Goal: Information Seeking & Learning: Learn about a topic

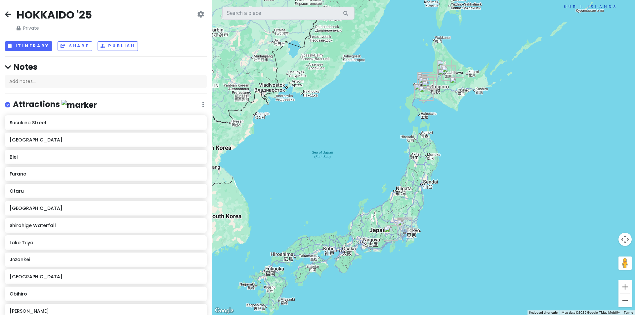
click at [402, 229] on img "Makino Musashi-Koyama Shop" at bounding box center [404, 227] width 15 height 15
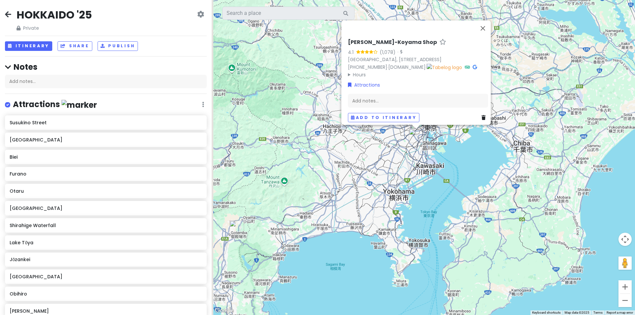
drag, startPoint x: 299, startPoint y: 207, endPoint x: 397, endPoint y: 218, distance: 99.2
click at [397, 218] on div "[PERSON_NAME]-Koyama Shop 4.1 (1,078) · [GEOGRAPHIC_DATA], [STREET_ADDRESS] [PH…" at bounding box center [423, 157] width 423 height 315
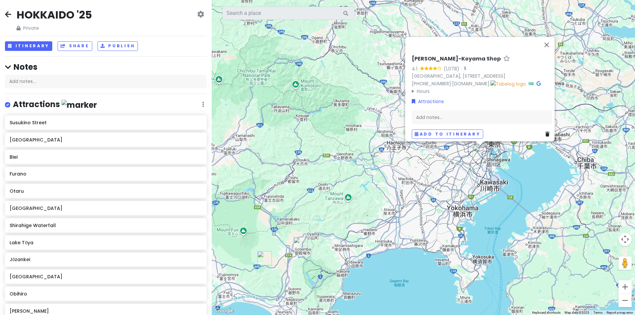
click at [297, 244] on img "Gotemba Premium Outlets" at bounding box center [300, 244] width 15 height 15
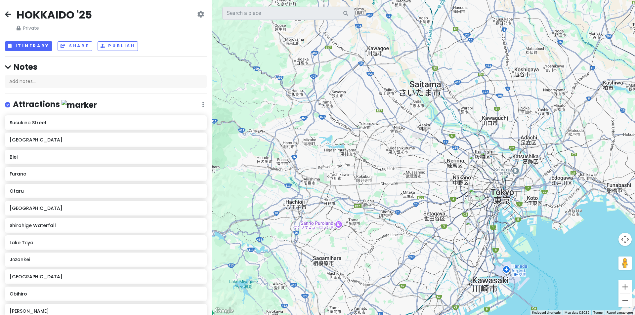
drag, startPoint x: 479, startPoint y: 133, endPoint x: 407, endPoint y: 186, distance: 89.1
click at [407, 186] on div "Gotemba Premium Outlets 4.1 (27,260) 1312 [GEOGRAPHIC_DATA], [GEOGRAPHIC_DATA],…" at bounding box center [423, 157] width 423 height 315
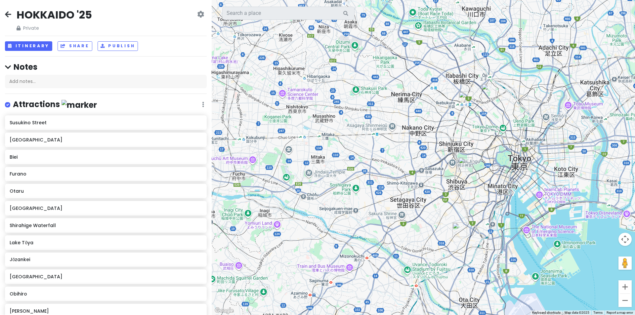
drag, startPoint x: 440, startPoint y: 211, endPoint x: 396, endPoint y: 156, distance: 70.8
click at [396, 156] on div "Gotemba Premium Outlets 4.1 (27,260) 1312 [GEOGRAPHIC_DATA], [GEOGRAPHIC_DATA],…" at bounding box center [423, 157] width 423 height 315
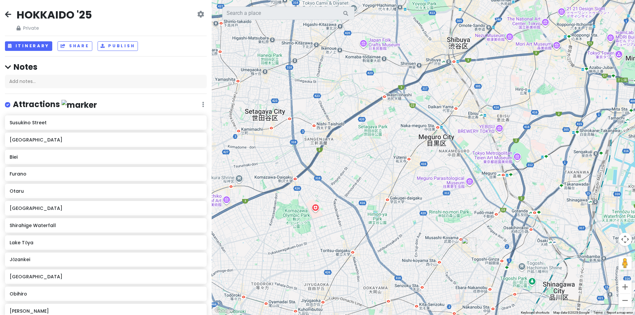
drag, startPoint x: 470, startPoint y: 238, endPoint x: 426, endPoint y: 190, distance: 64.4
click at [426, 189] on div "Gotemba Premium Outlets 4.1 (27,260) 1312 [GEOGRAPHIC_DATA], [GEOGRAPHIC_DATA],…" at bounding box center [423, 157] width 423 height 315
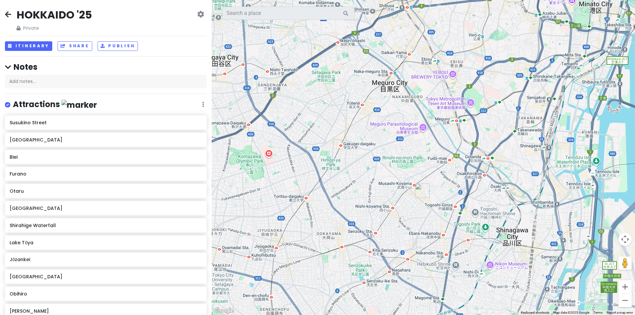
click at [421, 190] on img "Makino Musashi-Koyama Shop" at bounding box center [422, 191] width 15 height 15
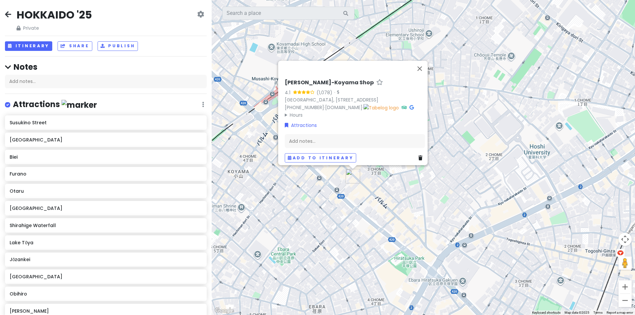
drag, startPoint x: 384, startPoint y: 194, endPoint x: 392, endPoint y: 202, distance: 11.0
click at [392, 202] on div "[PERSON_NAME]-Koyama Shop 4.1 (1,078) · [GEOGRAPHIC_DATA], [STREET_ADDRESS] [PH…" at bounding box center [423, 157] width 423 height 315
click at [422, 61] on button "Close" at bounding box center [420, 69] width 16 height 16
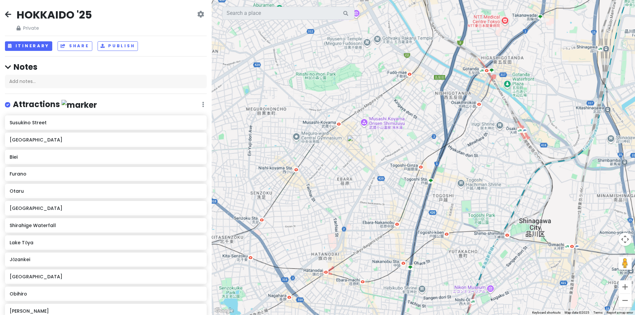
drag, startPoint x: 352, startPoint y: 80, endPoint x: 361, endPoint y: 166, distance: 86.8
click at [359, 162] on div "To navigate, press the arrow keys." at bounding box center [423, 157] width 423 height 315
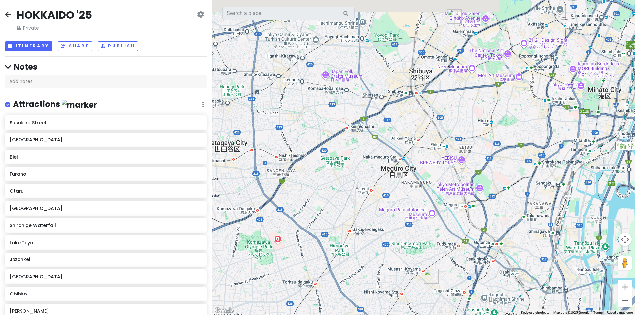
drag, startPoint x: 382, startPoint y: 179, endPoint x: 400, endPoint y: 188, distance: 20.9
click at [404, 192] on div at bounding box center [423, 157] width 423 height 315
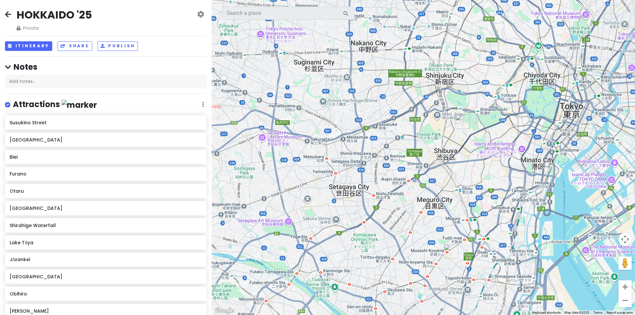
drag, startPoint x: 413, startPoint y: 132, endPoint x: 337, endPoint y: 201, distance: 103.5
click at [337, 201] on div at bounding box center [423, 157] width 423 height 315
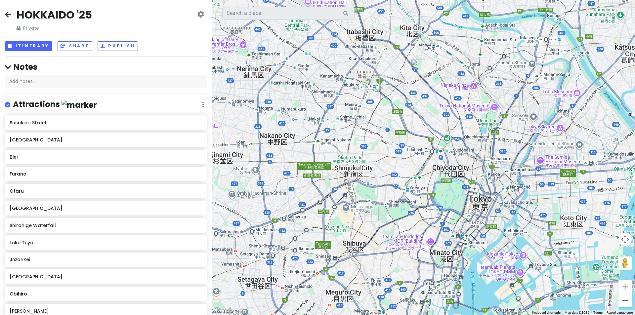
drag, startPoint x: 376, startPoint y: 146, endPoint x: 373, endPoint y: 197, distance: 50.7
click at [373, 196] on div at bounding box center [423, 157] width 423 height 315
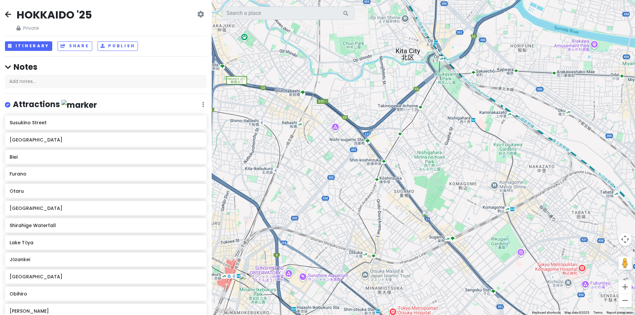
drag, startPoint x: 438, startPoint y: 210, endPoint x: 396, endPoint y: 197, distance: 43.9
click at [396, 197] on div at bounding box center [423, 157] width 423 height 315
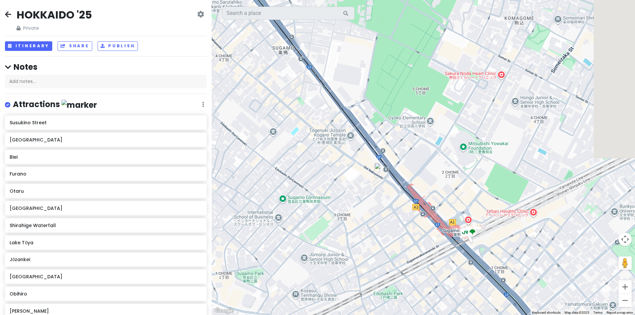
drag, startPoint x: 421, startPoint y: 253, endPoint x: 338, endPoint y: 172, distance: 115.5
click at [338, 172] on div at bounding box center [423, 157] width 423 height 315
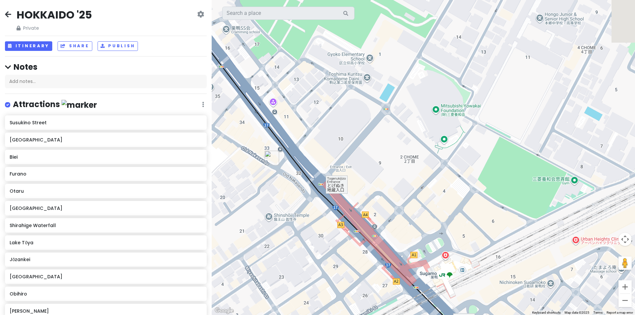
drag, startPoint x: 410, startPoint y: 206, endPoint x: 294, endPoint y: 205, distance: 116.4
click at [294, 205] on div at bounding box center [423, 157] width 423 height 315
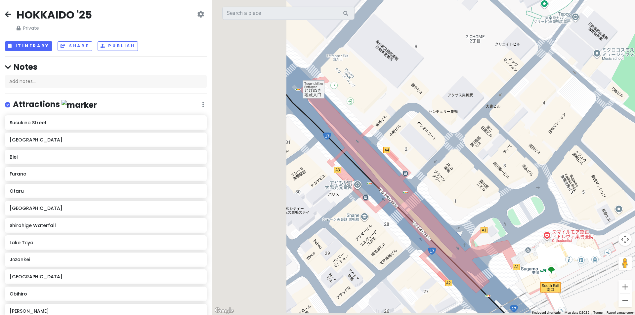
drag, startPoint x: 446, startPoint y: 206, endPoint x: 540, endPoint y: 127, distance: 123.2
click at [543, 126] on div at bounding box center [423, 157] width 423 height 315
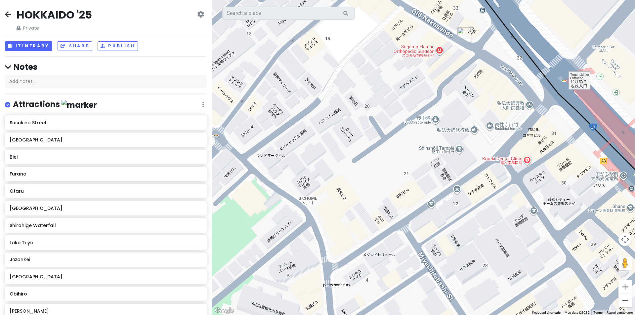
drag, startPoint x: 468, startPoint y: 178, endPoint x: 362, endPoint y: 201, distance: 108.1
click at [383, 200] on div at bounding box center [423, 157] width 423 height 315
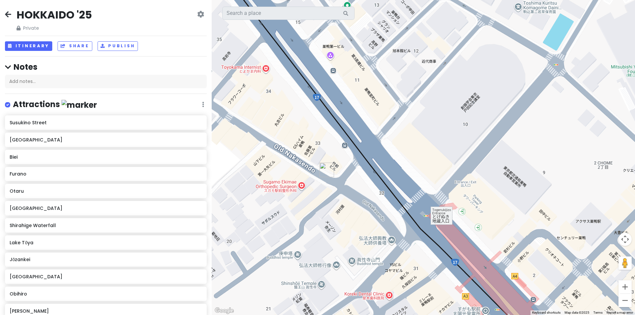
drag, startPoint x: 427, startPoint y: 130, endPoint x: 489, endPoint y: 210, distance: 101.6
click at [489, 210] on div at bounding box center [423, 157] width 423 height 315
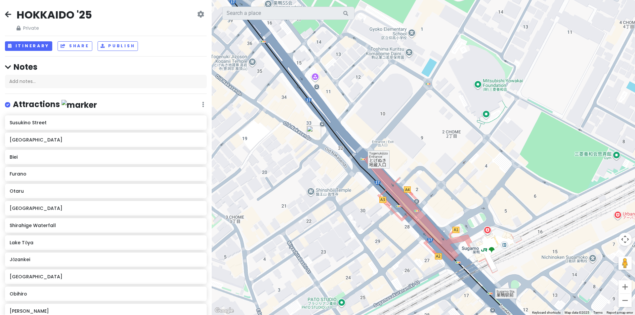
drag, startPoint x: 501, startPoint y: 172, endPoint x: 363, endPoint y: 89, distance: 161.0
click at [363, 89] on div at bounding box center [423, 157] width 423 height 315
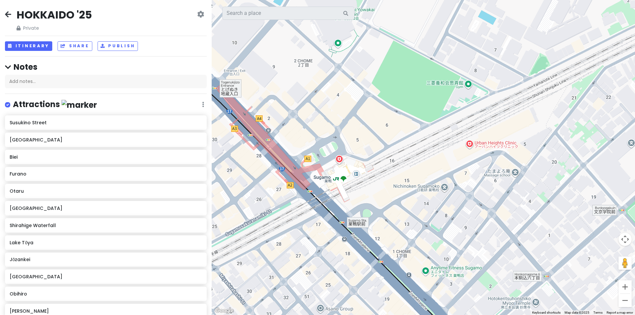
drag, startPoint x: 375, startPoint y: 107, endPoint x: 384, endPoint y: 147, distance: 41.0
click at [384, 146] on div at bounding box center [423, 157] width 423 height 315
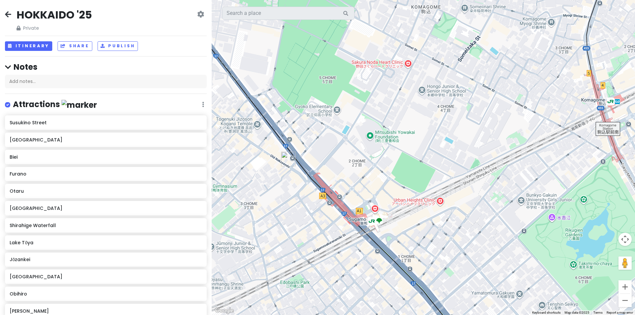
drag, startPoint x: 357, startPoint y: 120, endPoint x: 369, endPoint y: 169, distance: 50.0
click at [369, 169] on div at bounding box center [423, 157] width 423 height 315
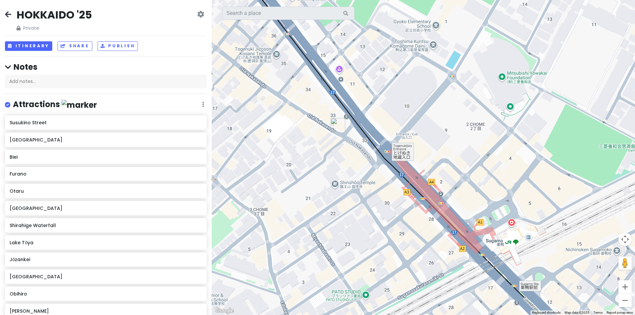
drag, startPoint x: 344, startPoint y: 158, endPoint x: 471, endPoint y: 108, distance: 136.7
click at [471, 108] on div at bounding box center [423, 157] width 423 height 315
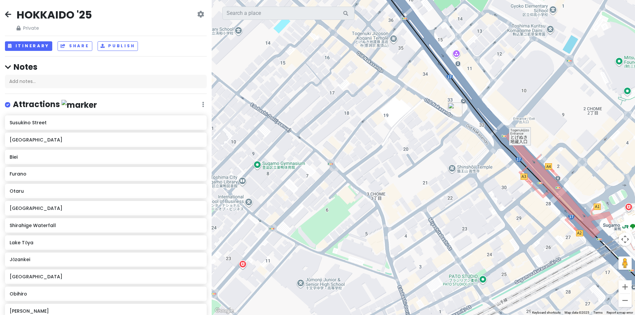
drag, startPoint x: 328, startPoint y: 150, endPoint x: 444, endPoint y: 132, distance: 117.4
click at [444, 132] on div at bounding box center [423, 157] width 423 height 315
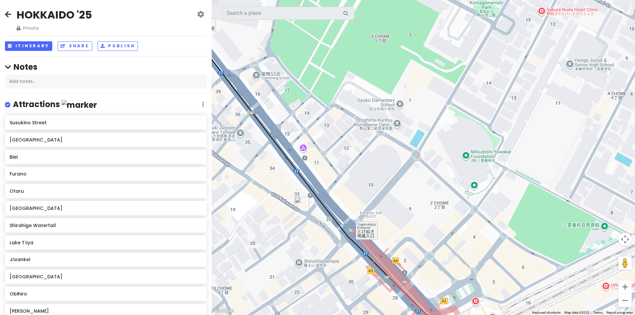
drag, startPoint x: 418, startPoint y: 148, endPoint x: 286, endPoint y: 227, distance: 153.5
click at [286, 227] on div at bounding box center [423, 157] width 423 height 315
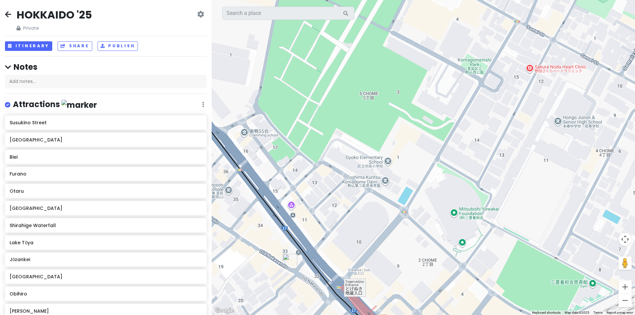
drag, startPoint x: 386, startPoint y: 222, endPoint x: 395, endPoint y: 262, distance: 41.4
click at [395, 262] on div at bounding box center [423, 157] width 423 height 315
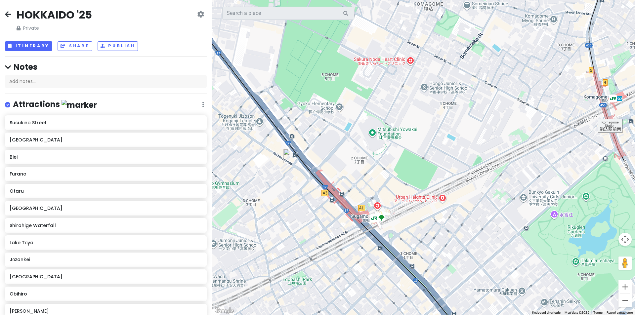
drag, startPoint x: 392, startPoint y: 245, endPoint x: 341, endPoint y: 148, distance: 109.6
click at [341, 148] on div at bounding box center [423, 157] width 423 height 315
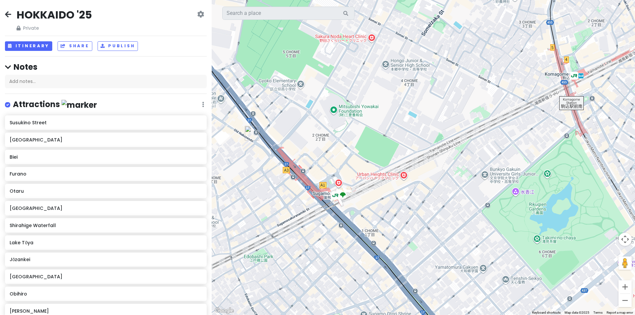
drag, startPoint x: 436, startPoint y: 226, endPoint x: 396, endPoint y: 203, distance: 45.5
click at [396, 203] on div at bounding box center [423, 157] width 423 height 315
click at [249, 130] on img "Sugamo Jizodori Shopping Street" at bounding box center [252, 133] width 15 height 15
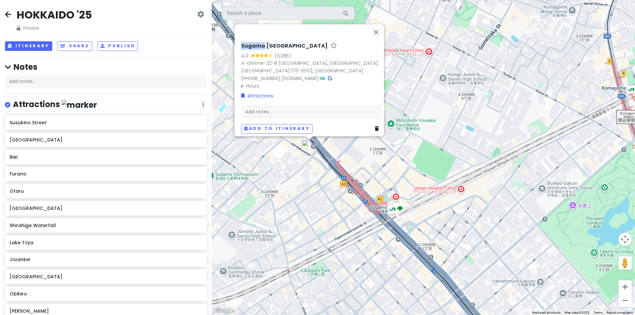
drag, startPoint x: 239, startPoint y: 42, endPoint x: 260, endPoint y: 42, distance: 21.2
click at [260, 43] on h6 "Sugamo [GEOGRAPHIC_DATA]" at bounding box center [284, 46] width 87 height 7
drag, startPoint x: 260, startPoint y: 39, endPoint x: 240, endPoint y: 39, distance: 19.2
click at [241, 39] on input "Sugamo [GEOGRAPHIC_DATA]" at bounding box center [311, 44] width 140 height 10
click at [379, 30] on button "Close" at bounding box center [376, 32] width 16 height 16
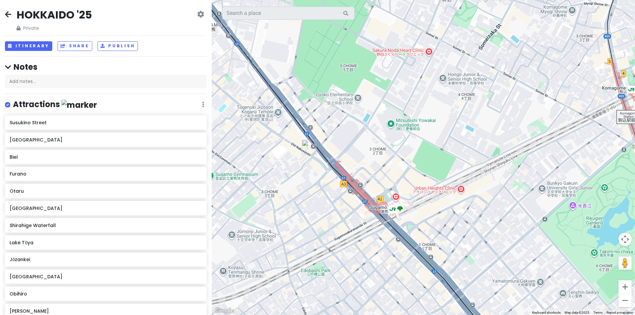
click at [11, 13] on icon at bounding box center [8, 14] width 6 height 5
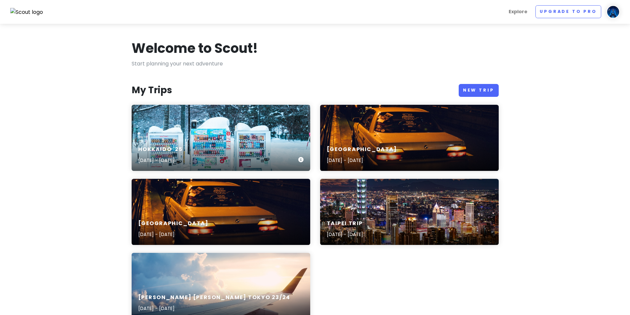
click at [229, 116] on div "[GEOGRAPHIC_DATA] '25 [DATE] - [DATE]" at bounding box center [221, 138] width 179 height 66
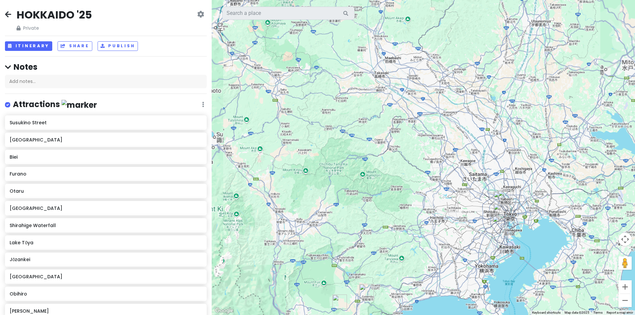
drag, startPoint x: 349, startPoint y: 185, endPoint x: 332, endPoint y: 151, distance: 37.6
click at [332, 151] on div at bounding box center [423, 157] width 423 height 315
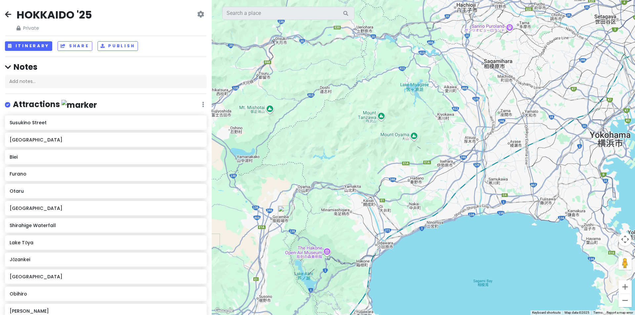
drag, startPoint x: 323, startPoint y: 180, endPoint x: 361, endPoint y: 96, distance: 92.3
click at [360, 97] on div at bounding box center [423, 157] width 423 height 315
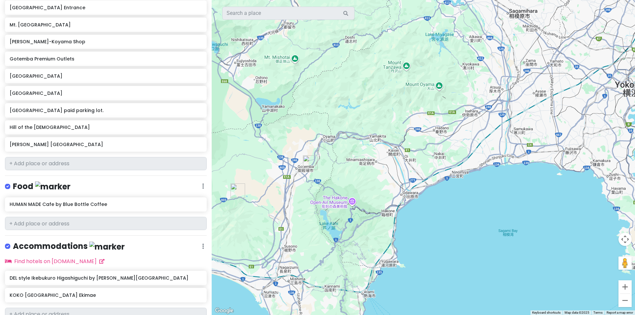
scroll to position [469, 0]
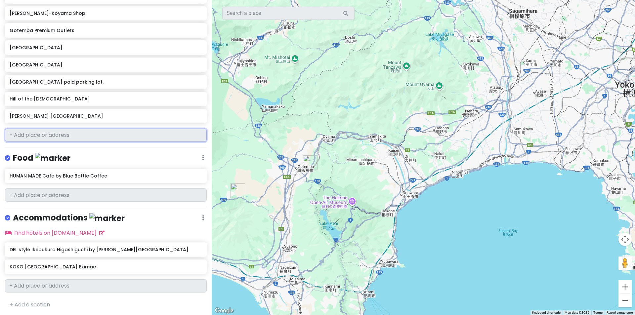
click at [55, 136] on input "text" at bounding box center [106, 135] width 202 height 13
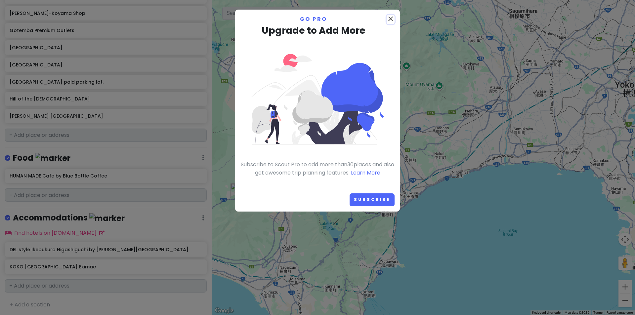
click at [391, 19] on icon "close" at bounding box center [391, 19] width 8 height 8
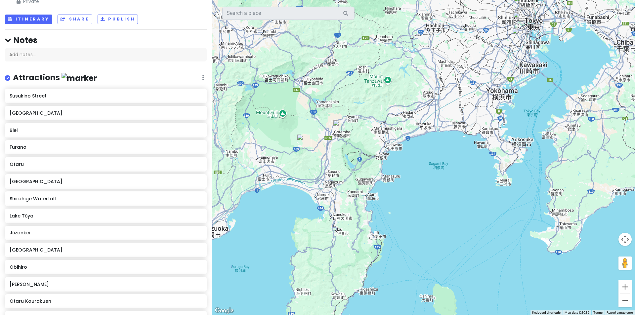
scroll to position [33, 0]
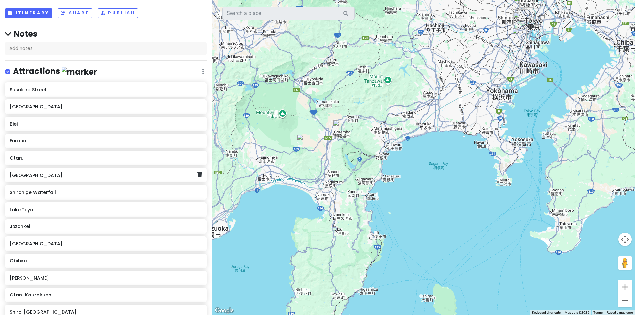
click at [63, 178] on div "[GEOGRAPHIC_DATA]" at bounding box center [103, 175] width 187 height 9
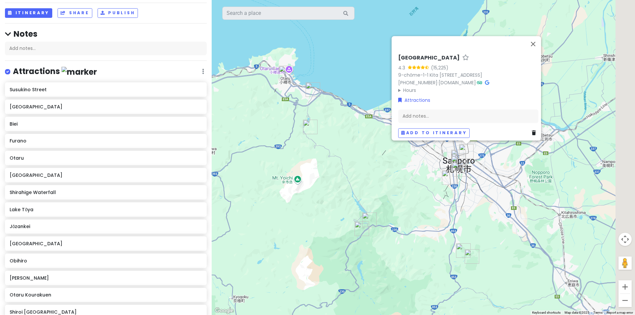
drag, startPoint x: 424, startPoint y: 188, endPoint x: 384, endPoint y: 197, distance: 40.7
click at [387, 197] on div "[GEOGRAPHIC_DATA] 4.3 (15,225) 9-chōme-1-1 Kita 7 Jōhigashi, [GEOGRAPHIC_DATA] …" at bounding box center [423, 157] width 423 height 315
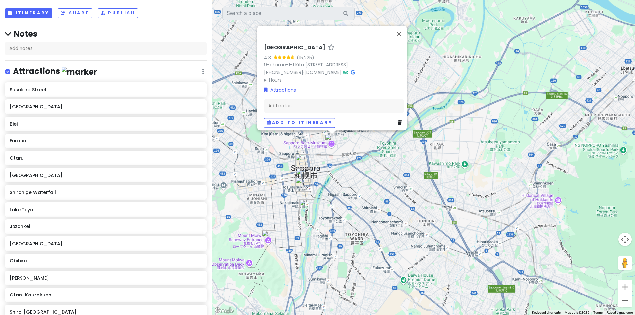
drag, startPoint x: 324, startPoint y: 198, endPoint x: 391, endPoint y: 213, distance: 67.8
click at [391, 213] on div "[GEOGRAPHIC_DATA] 4.3 (15,225) 9-chōme-1-1 Kita 7 Jōhigashi, [GEOGRAPHIC_DATA] …" at bounding box center [423, 157] width 423 height 315
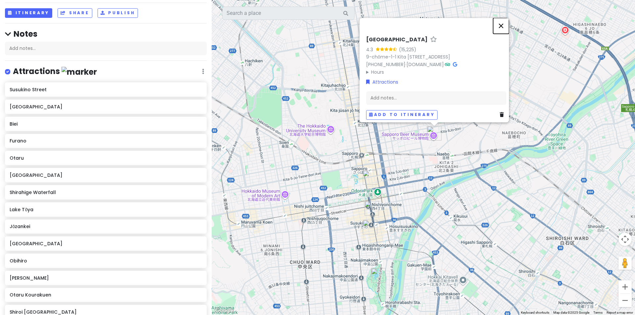
click at [503, 18] on button "Close" at bounding box center [501, 26] width 16 height 16
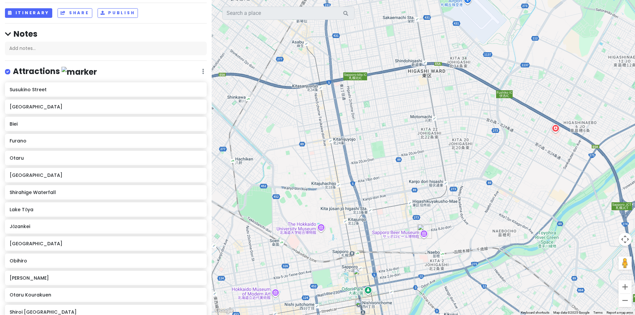
drag, startPoint x: 467, startPoint y: 109, endPoint x: 459, endPoint y: 170, distance: 61.3
click at [460, 169] on div at bounding box center [423, 157] width 423 height 315
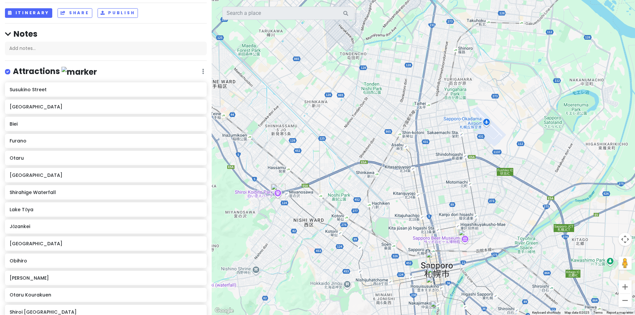
drag, startPoint x: 273, startPoint y: 192, endPoint x: 294, endPoint y: 196, distance: 21.5
click at [304, 194] on div at bounding box center [423, 157] width 423 height 315
click at [277, 191] on img "Shiroi Koibito Park" at bounding box center [278, 191] width 15 height 15
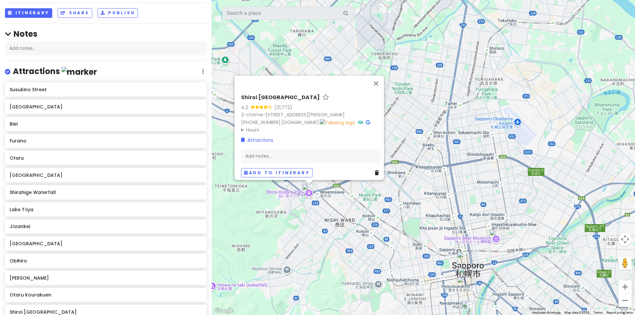
drag, startPoint x: 305, startPoint y: 111, endPoint x: 236, endPoint y: 103, distance: 69.3
click at [238, 103] on div "Shiroi Koibito Park 4.2 (21,772) 2-chōme-11-36 Miyanosawa 2 Jō, [PERSON_NAME], …" at bounding box center [310, 135] width 145 height 89
copy link "2-chōme-[STREET_ADDRESS][PERSON_NAME]"
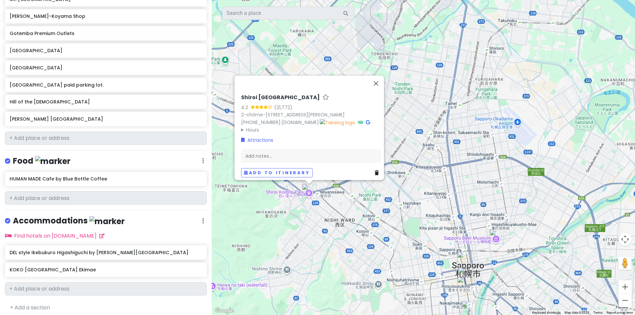
scroll to position [469, 0]
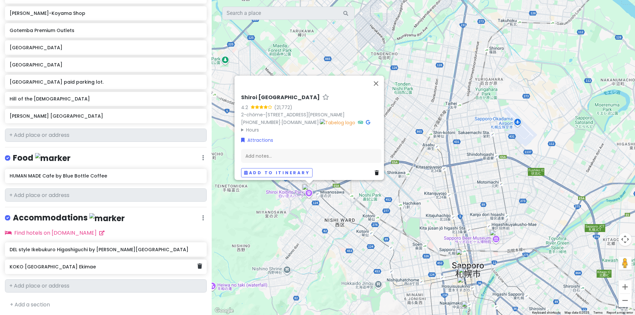
click at [68, 267] on h6 "KOKO [GEOGRAPHIC_DATA] Ekimae" at bounding box center [103, 267] width 187 height 6
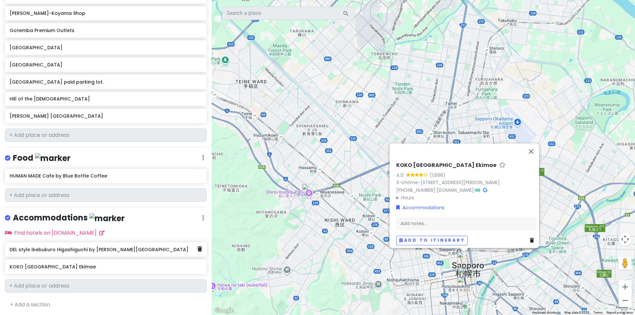
click at [66, 252] on div "DEL style Ikebukuro Higashiguchi by [PERSON_NAME][GEOGRAPHIC_DATA]" at bounding box center [103, 249] width 187 height 9
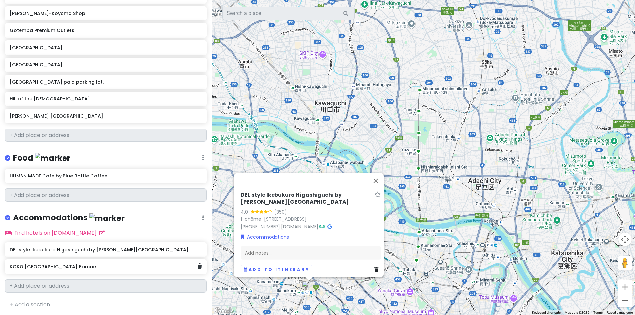
click at [72, 268] on h6 "KOKO [GEOGRAPHIC_DATA] Ekimae" at bounding box center [103, 267] width 187 height 6
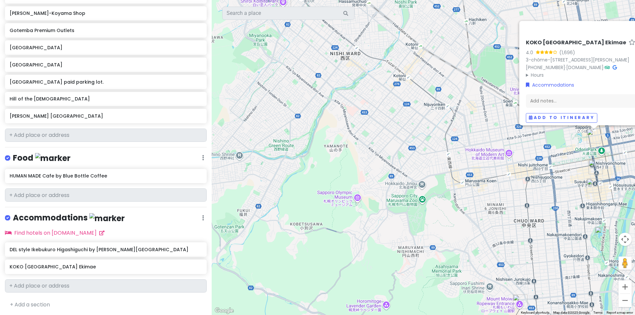
drag, startPoint x: 499, startPoint y: 195, endPoint x: 372, endPoint y: 216, distance: 128.7
click at [370, 217] on div "KOKO HOTEL Sapporo Ekimae 4.0 (1,696) 3-chōme-3-10 Kita 1 Jōnishi, [GEOGRAPHIC_…" at bounding box center [423, 157] width 423 height 315
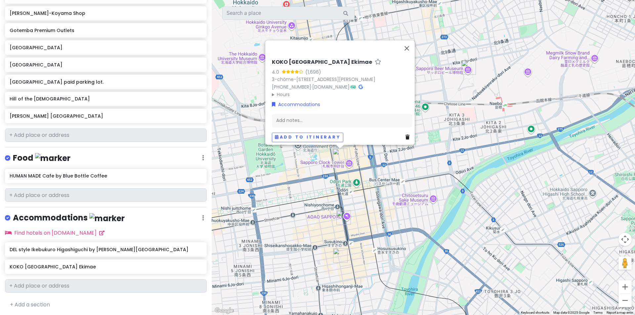
drag, startPoint x: 376, startPoint y: 203, endPoint x: 389, endPoint y: 221, distance: 22.6
click at [392, 227] on div "KOKO HOTEL Sapporo Ekimae 4.0 (1,696) 3-chōme-3-10 Kita 1 Jōnishi, [GEOGRAPHIC_…" at bounding box center [423, 157] width 423 height 315
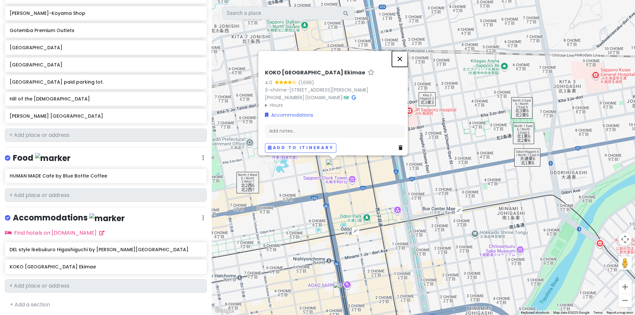
click at [403, 51] on button "Close" at bounding box center [400, 59] width 16 height 16
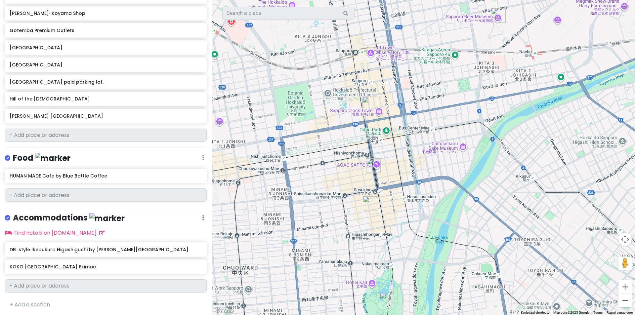
drag, startPoint x: 414, startPoint y: 217, endPoint x: 403, endPoint y: 122, distance: 95.2
click at [403, 122] on div at bounding box center [423, 157] width 423 height 315
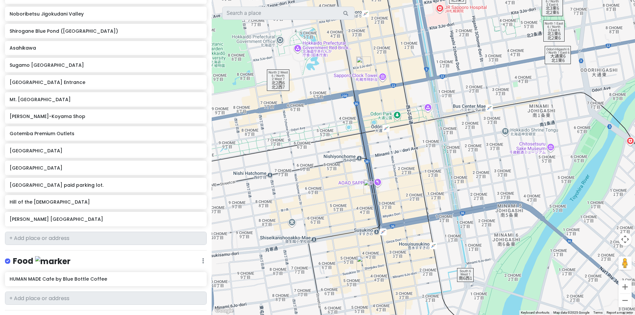
scroll to position [436, 0]
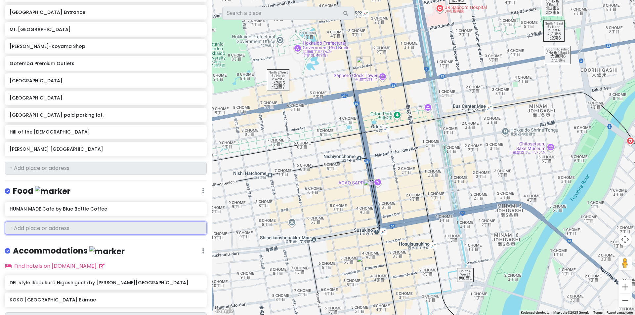
click at [78, 229] on input "text" at bounding box center [106, 228] width 202 height 13
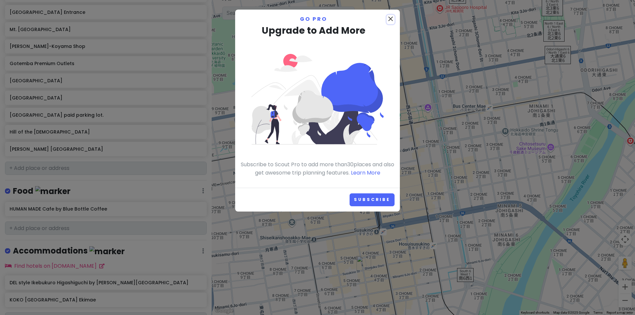
click at [390, 19] on icon "close" at bounding box center [391, 19] width 8 height 8
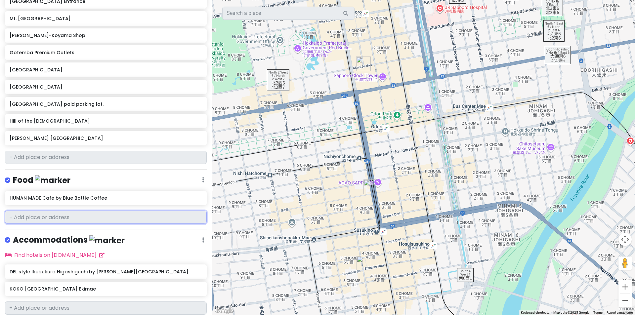
scroll to position [469, 0]
